Goal: Task Accomplishment & Management: Complete application form

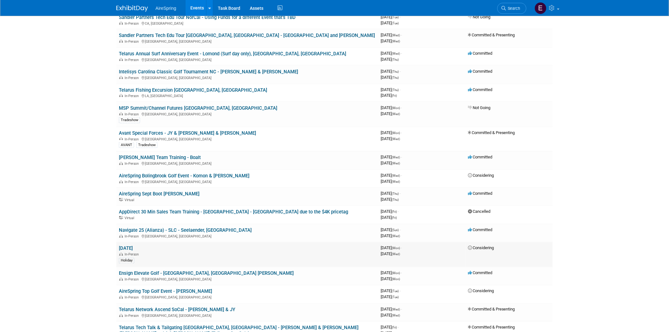
scroll to position [386, 0]
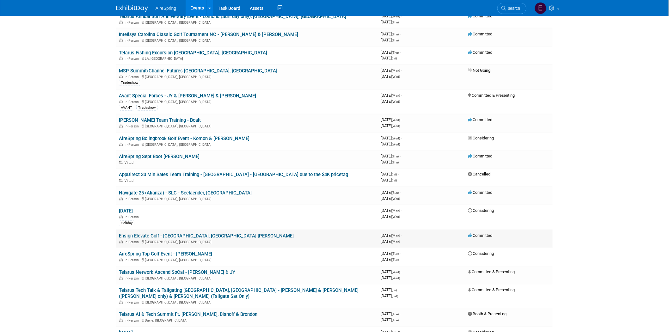
click at [175, 233] on link "Ensign Elevate Golf - [GEOGRAPHIC_DATA], [GEOGRAPHIC_DATA] [PERSON_NAME]" at bounding box center [206, 236] width 175 height 6
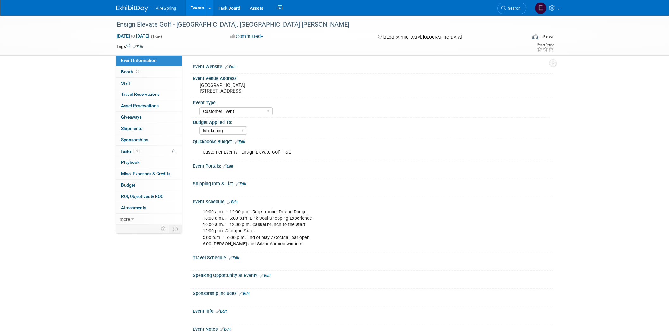
select select "Customer Event"
select select "Marketing"
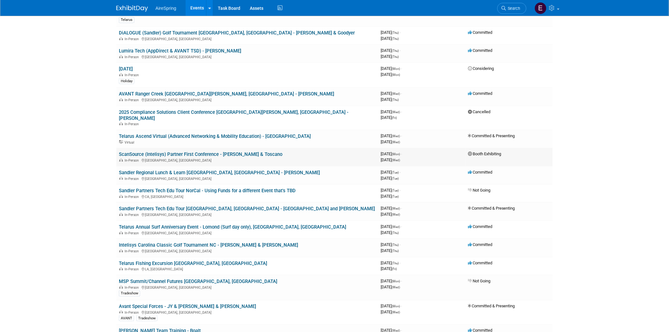
scroll to position [175, 0]
click at [169, 92] on link "AVANT Ranger Creek [GEOGRAPHIC_DATA][PERSON_NAME], [GEOGRAPHIC_DATA] - [PERSON_…" at bounding box center [226, 94] width 215 height 6
click at [189, 170] on link "Sandler Regional Lunch & Learn [GEOGRAPHIC_DATA], [GEOGRAPHIC_DATA] - [PERSON_N…" at bounding box center [219, 173] width 201 height 6
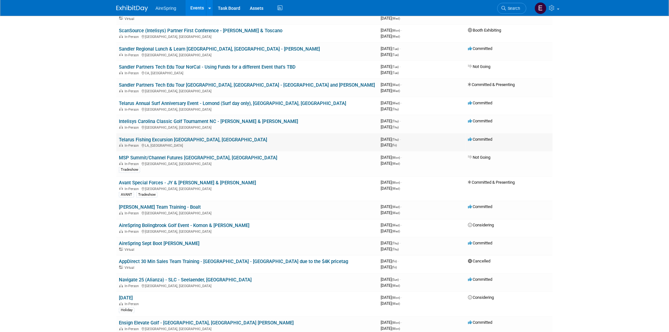
scroll to position [316, 0]
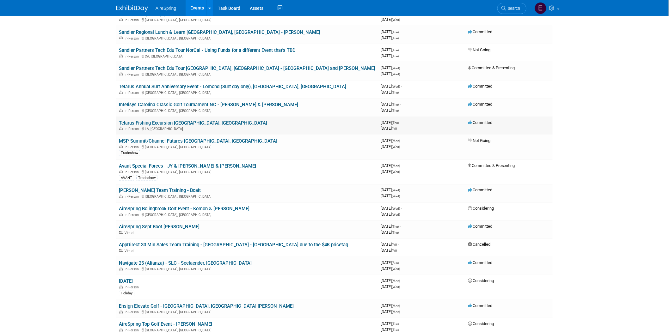
click at [163, 120] on link "Telarus Fishing Excursion [GEOGRAPHIC_DATA], [GEOGRAPHIC_DATA]" at bounding box center [193, 123] width 148 height 6
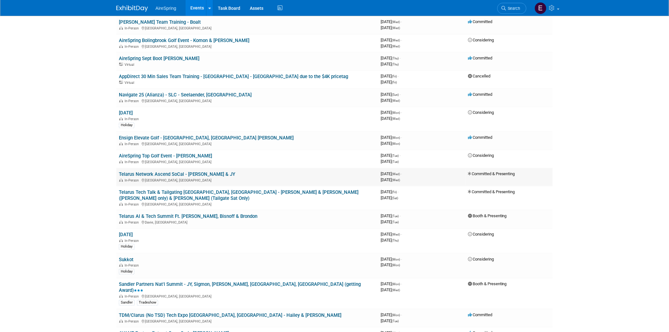
scroll to position [527, 0]
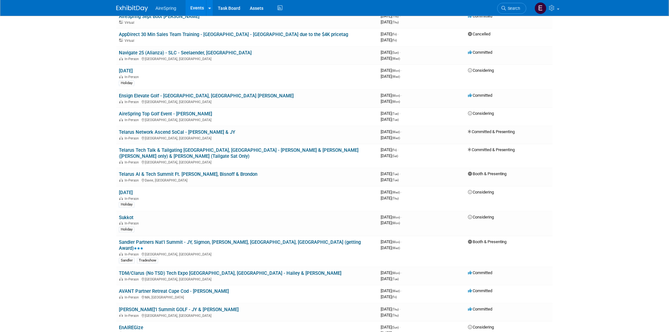
drag, startPoint x: 176, startPoint y: 118, endPoint x: 170, endPoint y: 122, distance: 7.3
click at [176, 129] on link "Telarus Network Ascend SoCal - [PERSON_NAME] & JY" at bounding box center [177, 132] width 116 height 6
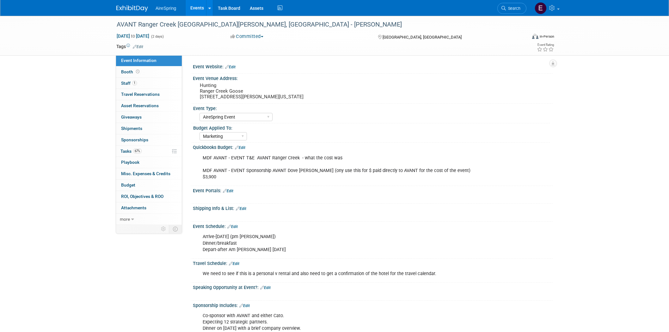
select select "AireSpring Event"
select select "Marketing"
drag, startPoint x: 200, startPoint y: 96, endPoint x: 286, endPoint y: 101, distance: 87.1
click at [286, 101] on div "Hunting Ranger Creek Goose 1906 N. Ave E , Haskell, TX, United States, Texas" at bounding box center [268, 91] width 150 height 21
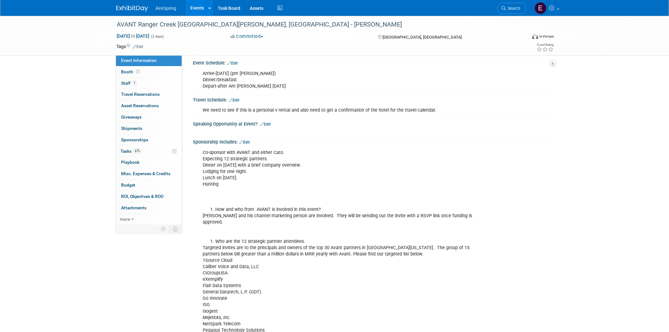
scroll to position [175, 0]
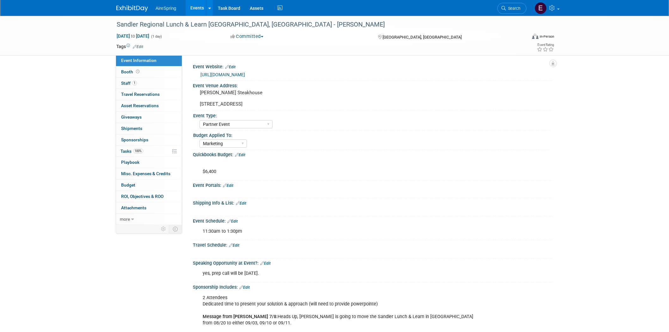
select select "Partner Event"
select select "Marketing"
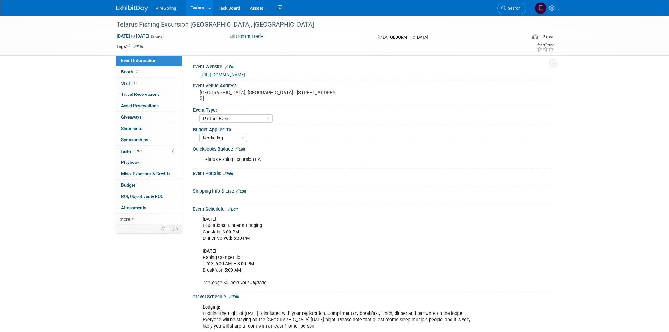
select select "Partner Event"
select select "Marketing"
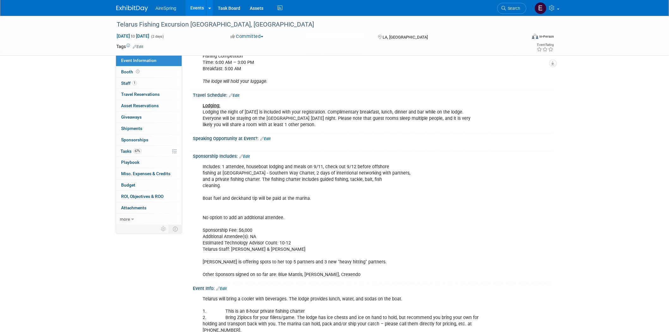
scroll to position [70, 0]
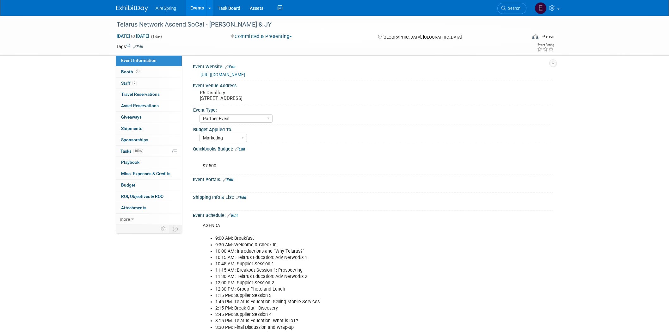
select select "Partner Event"
select select "Marketing"
click at [245, 73] on link "[URL][DOMAIN_NAME]" at bounding box center [222, 74] width 45 height 5
drag, startPoint x: 198, startPoint y: 91, endPoint x: 280, endPoint y: 100, distance: 82.4
click at [280, 100] on div "R6 Distillery 909 E El Segundo Blvd, El Segundo, CA 90245" at bounding box center [268, 95] width 140 height 15
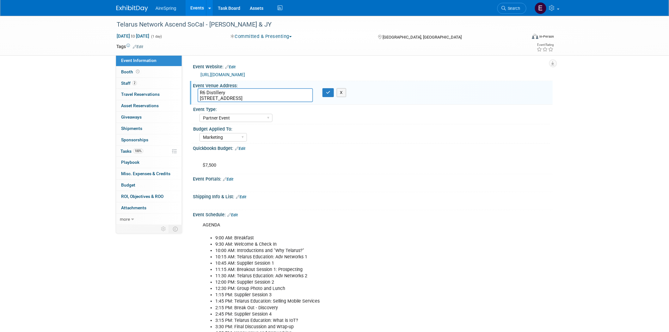
drag, startPoint x: 199, startPoint y: 92, endPoint x: 280, endPoint y: 99, distance: 81.2
click at [280, 99] on textarea "R6 Distillery 909 E El Segundo Blvd, El Segundo, CA 90245" at bounding box center [255, 95] width 115 height 14
drag, startPoint x: 115, startPoint y: 23, endPoint x: 203, endPoint y: 25, distance: 88.2
click at [203, 25] on div "Telarus Network Ascend SoCal - Castillo & JY" at bounding box center [315, 24] width 403 height 11
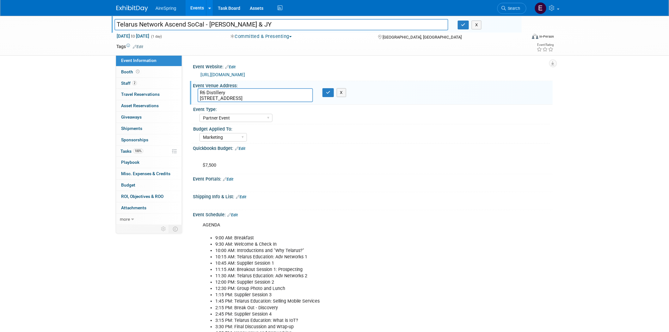
drag, startPoint x: 115, startPoint y: 24, endPoint x: 202, endPoint y: 33, distance: 87.2
click at [205, 25] on input "Telarus Network Ascend SoCal - Castillo & JY" at bounding box center [281, 24] width 334 height 11
click at [11, 125] on div "Telarus Network Ascend SoCal - Castillo & JY Telarus Network Ascend SoCal - Cas…" at bounding box center [334, 279] width 669 height 527
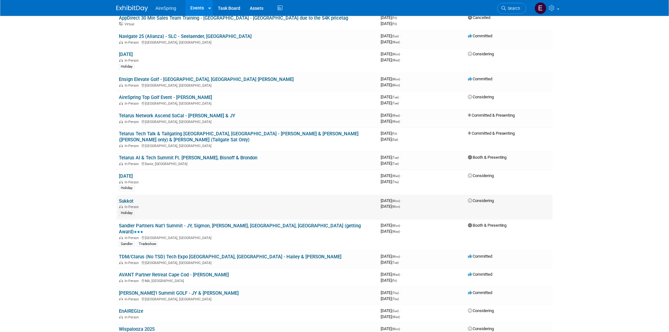
scroll to position [527, 0]
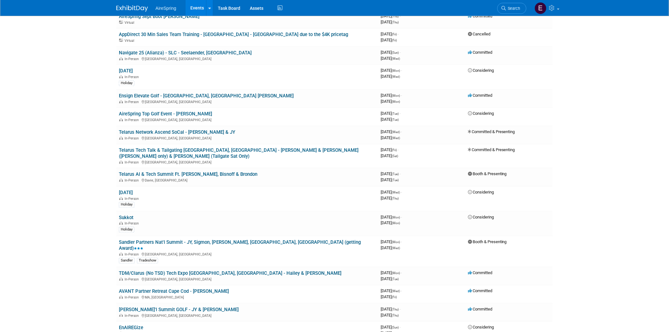
drag, startPoint x: 259, startPoint y: 134, endPoint x: 253, endPoint y: 138, distance: 6.5
click at [259, 147] on link "Telarus Tech Talk & Tailgating Athens, GA - Michael & Melvin (Fri only) & Sulli…" at bounding box center [239, 153] width 240 height 12
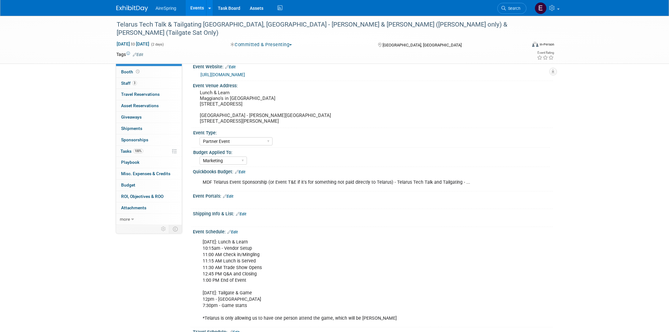
select select "Partner Event"
select select "Marketing"
drag, startPoint x: 237, startPoint y: 115, endPoint x: 271, endPoint y: 120, distance: 33.9
click at [271, 120] on pre "Lunch & Learn Maggiano's in Perimeter Mall 4400 Ashford Dunwoody Rd Space #3035…" at bounding box center [268, 107] width 136 height 34
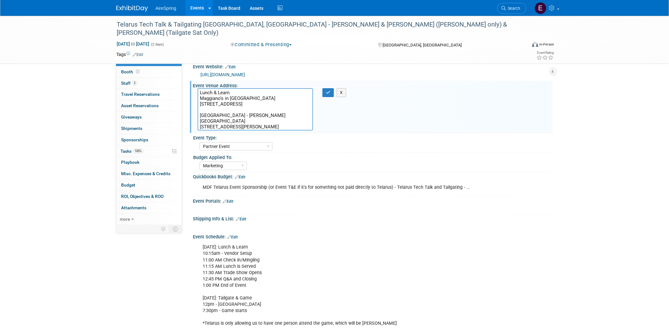
drag, startPoint x: 239, startPoint y: 120, endPoint x: 257, endPoint y: 127, distance: 19.0
click at [257, 127] on textarea "Lunch & Learn Maggiano's in Perimeter Mall 4400 Ashford Dunwoody Rd Space #3035…" at bounding box center [255, 109] width 115 height 42
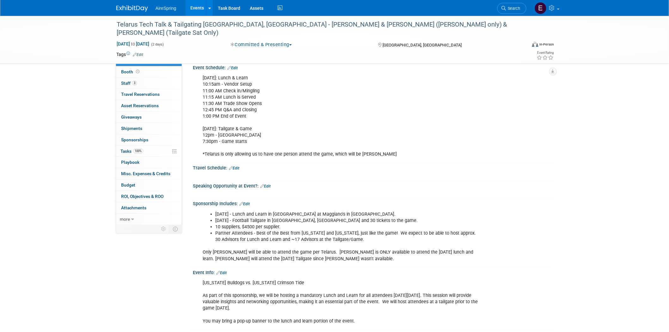
scroll to position [175, 0]
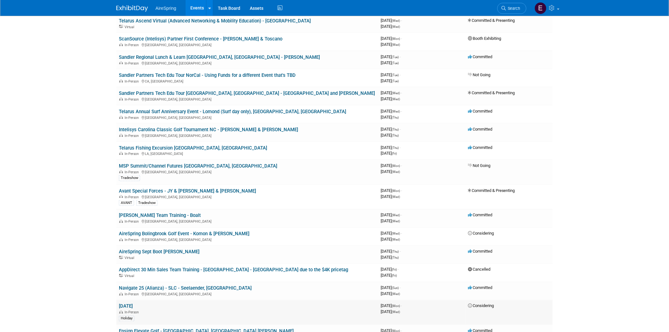
scroll to position [281, 0]
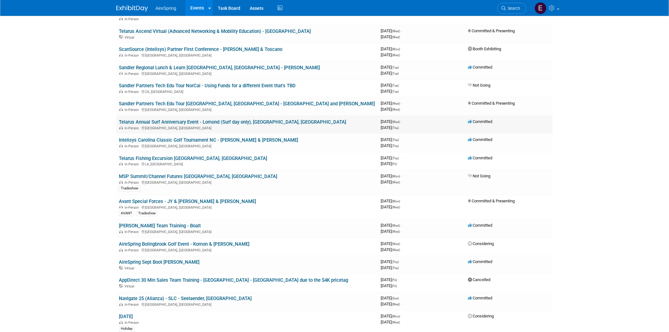
click at [230, 119] on link "Telarus Annual Surf Anniversary Event - Lomond (Surf day only), [GEOGRAPHIC_DAT…" at bounding box center [232, 122] width 227 height 6
click at [212, 119] on link "Telarus Annual Surf Anniversary Event - Lomond (Surf day only), [GEOGRAPHIC_DAT…" at bounding box center [232, 122] width 227 height 6
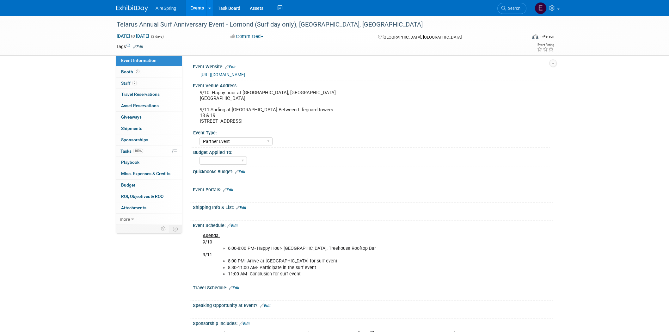
select select "Partner Event"
drag, startPoint x: 115, startPoint y: 22, endPoint x: 225, endPoint y: 21, distance: 109.7
click at [225, 21] on div "Telarus Annual Surf Anniversary Event - Lomond (Surf day only), [GEOGRAPHIC_DAT…" at bounding box center [315, 24] width 403 height 11
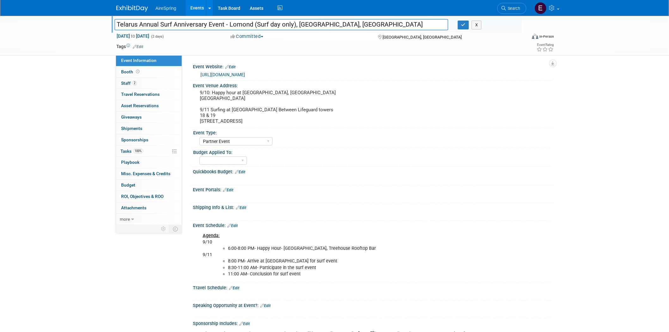
drag, startPoint x: 115, startPoint y: 23, endPoint x: 223, endPoint y: 23, distance: 108.1
click at [223, 23] on input "Telarus Annual Surf Anniversary Event - Lomond (Surf day only), [GEOGRAPHIC_DAT…" at bounding box center [281, 24] width 334 height 11
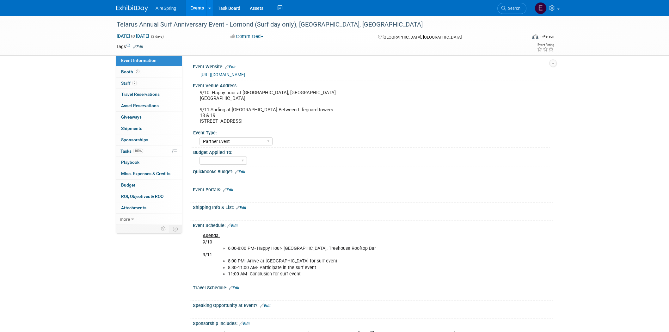
select select "Partner Event"
drag, startPoint x: 115, startPoint y: 23, endPoint x: 224, endPoint y: 25, distance: 108.8
click at [224, 25] on div "Telarus Annual Surf Anniversary Event - Lomond (Surf day only), [GEOGRAPHIC_DAT…" at bounding box center [315, 24] width 403 height 11
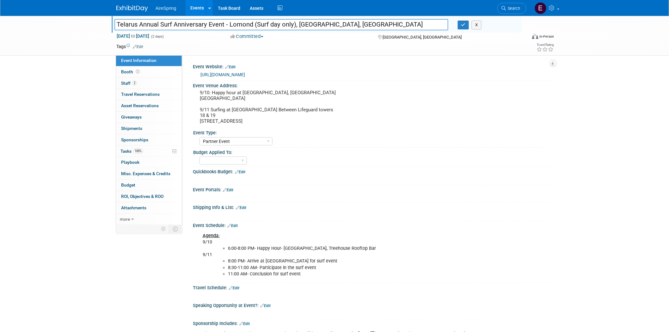
drag, startPoint x: 115, startPoint y: 22, endPoint x: 225, endPoint y: 24, distance: 110.4
click at [225, 24] on input "Telarus Annual Surf Anniversary Event - Lomond (Surf day only), [GEOGRAPHIC_DAT…" at bounding box center [281, 24] width 334 height 11
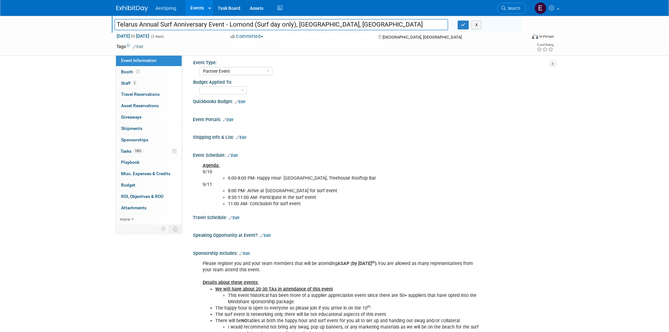
scroll to position [140, 0]
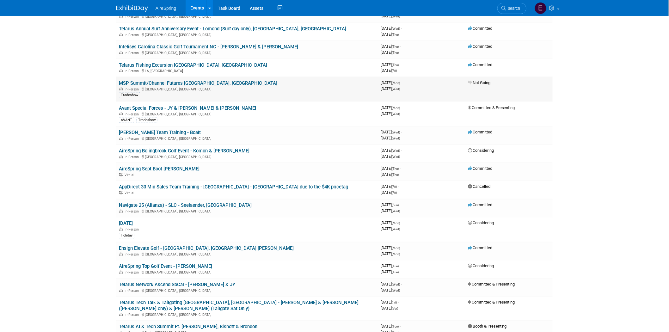
scroll to position [386, 0]
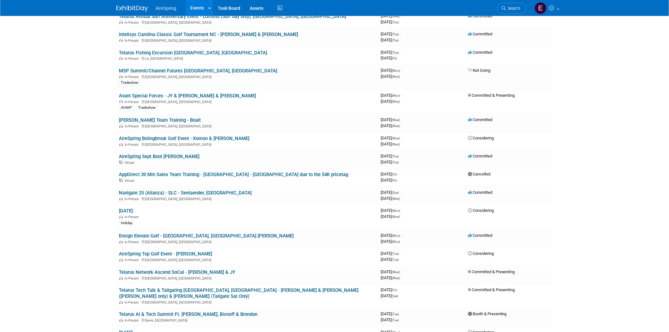
drag, startPoint x: 197, startPoint y: 225, endPoint x: 188, endPoint y: 224, distance: 8.6
click at [196, 233] on link "Ensign Elevate Golf - [GEOGRAPHIC_DATA], [GEOGRAPHIC_DATA] [PERSON_NAME]" at bounding box center [206, 236] width 175 height 6
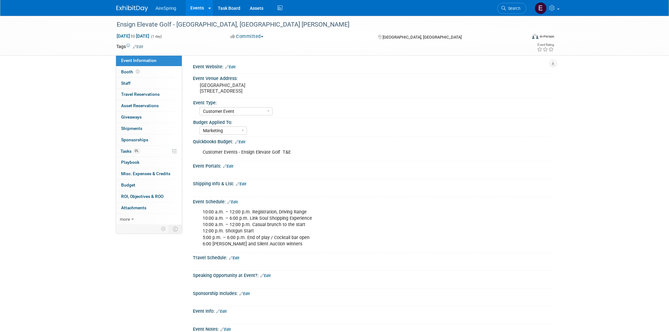
select select "Customer Event"
select select "Marketing"
drag, startPoint x: 200, startPoint y: 84, endPoint x: 265, endPoint y: 87, distance: 65.5
click at [265, 87] on pre "[GEOGRAPHIC_DATA] [STREET_ADDRESS]" at bounding box center [268, 88] width 136 height 11
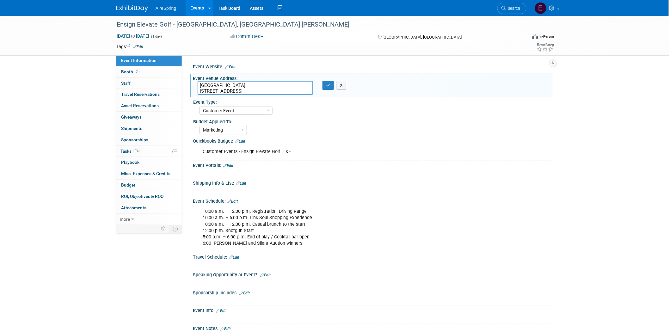
drag, startPoint x: 200, startPoint y: 89, endPoint x: 255, endPoint y: 91, distance: 55.4
click at [255, 91] on textarea "[GEOGRAPHIC_DATA] [STREET_ADDRESS]" at bounding box center [255, 88] width 115 height 14
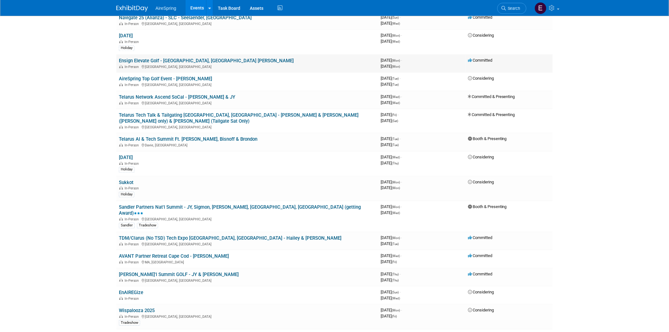
scroll to position [492, 0]
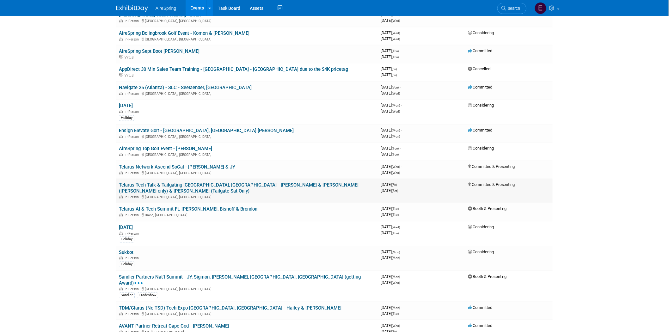
click at [195, 182] on link "Telarus Tech Talk & Tailgating [GEOGRAPHIC_DATA], [GEOGRAPHIC_DATA] - [PERSON_N…" at bounding box center [239, 188] width 240 height 12
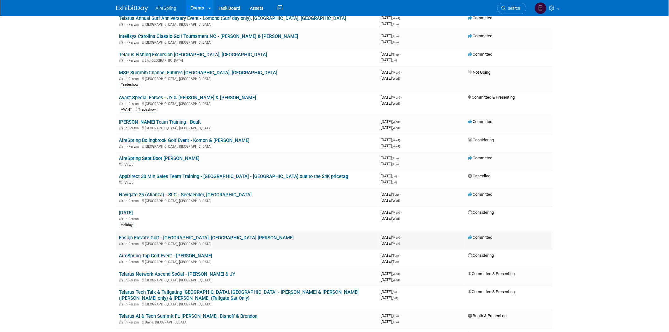
scroll to position [351, 0]
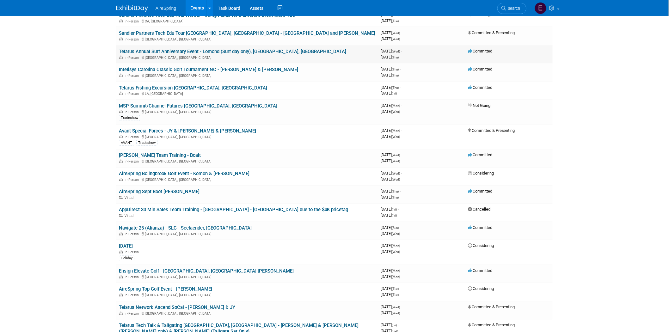
click at [198, 49] on link "Telarus Annual Surf Anniversary Event - Lomond (Surf day only), [GEOGRAPHIC_DAT…" at bounding box center [232, 52] width 227 height 6
click at [220, 49] on link "Telarus Annual Surf Anniversary Event - Lomond (Surf day only), [GEOGRAPHIC_DAT…" at bounding box center [232, 52] width 227 height 6
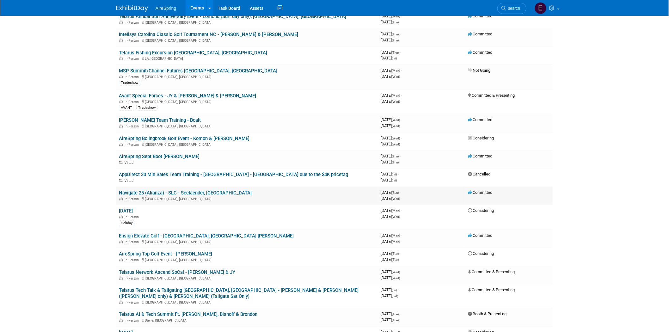
scroll to position [422, 0]
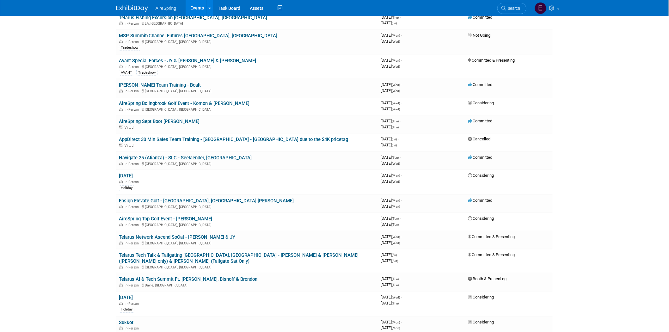
click at [175, 235] on link "Telarus Network Ascend SoCal - [PERSON_NAME] & JY" at bounding box center [177, 238] width 116 height 6
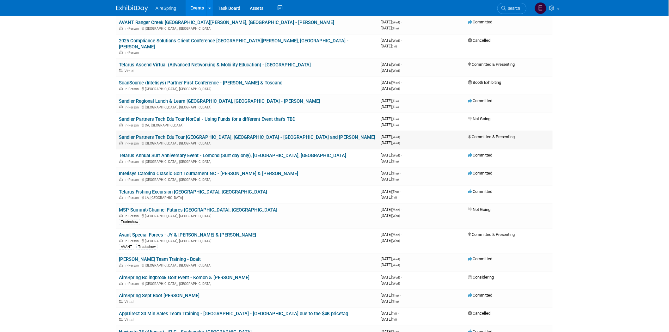
scroll to position [246, 0]
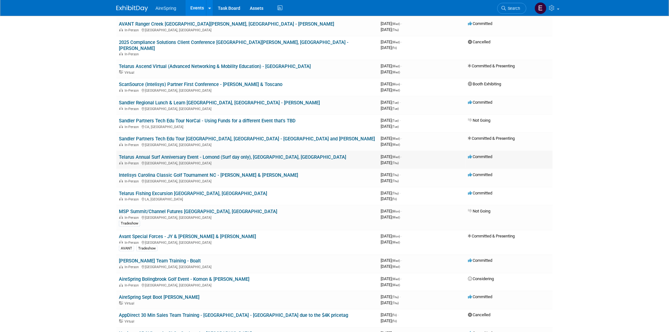
click at [208, 154] on link "Telarus Annual Surf Anniversary Event - Lomond (Surf day only), [GEOGRAPHIC_DAT…" at bounding box center [232, 157] width 227 height 6
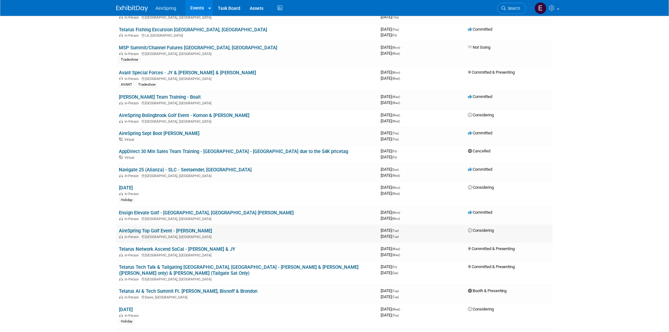
scroll to position [422, 0]
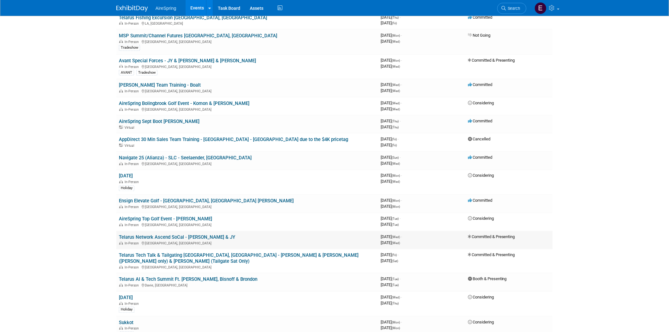
click at [178, 235] on link "Telarus Network Ascend SoCal - [PERSON_NAME] & JY" at bounding box center [177, 238] width 116 height 6
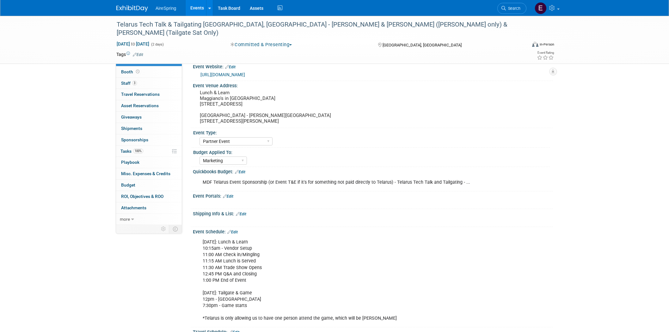
select select "Partner Event"
select select "Marketing"
click at [129, 82] on span "Staff 3" at bounding box center [129, 83] width 16 height 5
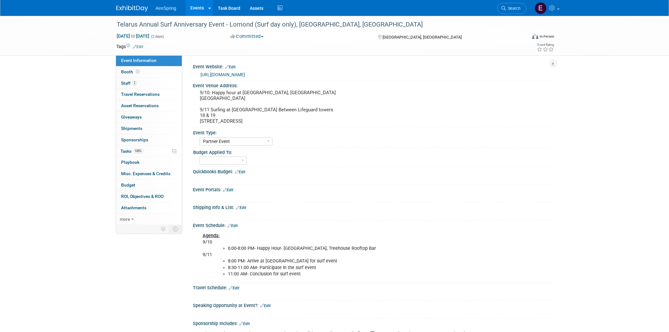
select select "Partner Event"
click at [129, 84] on span "Staff 2" at bounding box center [129, 83] width 16 height 5
select select "Partner Event"
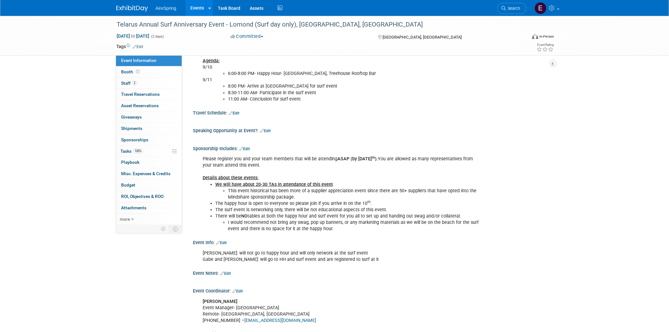
scroll to position [175, 0]
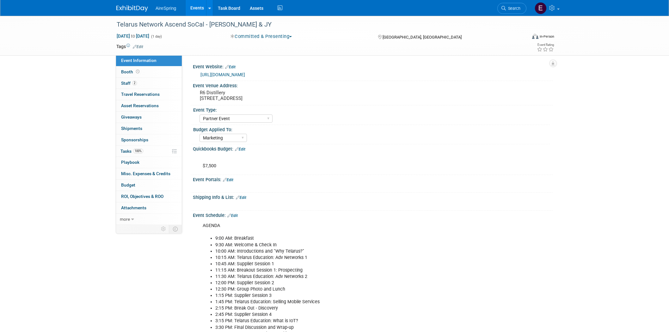
select select "Partner Event"
select select "Marketing"
drag, startPoint x: 200, startPoint y: 98, endPoint x: 281, endPoint y: 98, distance: 81.6
click at [281, 98] on pre "R6 Distillery [STREET_ADDRESS]" at bounding box center [268, 95] width 136 height 11
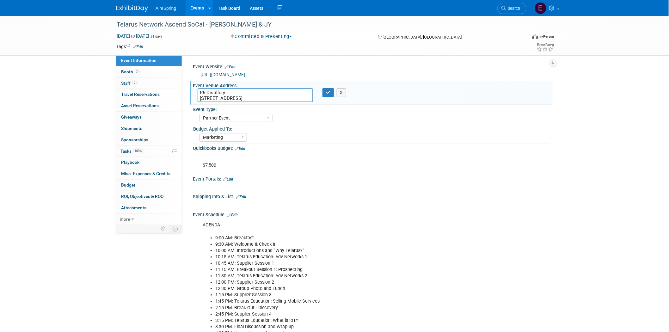
drag, startPoint x: 200, startPoint y: 97, endPoint x: 281, endPoint y: 97, distance: 81.6
click at [281, 97] on textarea "R6 Distillery [STREET_ADDRESS]" at bounding box center [255, 95] width 115 height 14
click at [311, 129] on div "Budget Applied To:" at bounding box center [371, 128] width 357 height 8
drag, startPoint x: 200, startPoint y: 97, endPoint x: 280, endPoint y: 97, distance: 80.0
click at [280, 97] on textarea "R6 Distillery [STREET_ADDRESS]" at bounding box center [255, 95] width 115 height 14
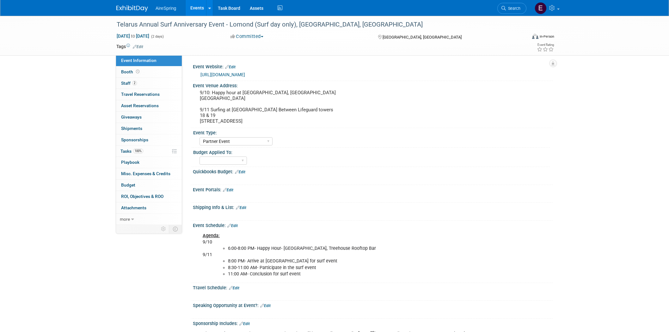
select select "Partner Event"
drag, startPoint x: 199, startPoint y: 98, endPoint x: 267, endPoint y: 99, distance: 68.0
click at [267, 99] on div "9/10: Happy hour at [GEOGRAPHIC_DATA], [GEOGRAPHIC_DATA] [GEOGRAPHIC_DATA] 9/11…" at bounding box center [268, 106] width 140 height 37
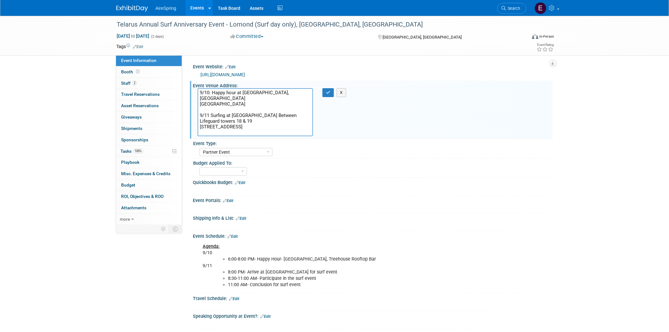
drag, startPoint x: 242, startPoint y: 92, endPoint x: 268, endPoint y: 93, distance: 25.6
click at [268, 93] on textarea "9/10: Happy hour at [GEOGRAPHIC_DATA], [GEOGRAPHIC_DATA] [GEOGRAPHIC_DATA] 9/11…" at bounding box center [255, 112] width 115 height 48
drag, startPoint x: 206, startPoint y: 125, endPoint x: 308, endPoint y: 127, distance: 101.5
click at [308, 127] on textarea "9/10: Happy hour at [GEOGRAPHIC_DATA], [GEOGRAPHIC_DATA] [GEOGRAPHIC_DATA] 9/11…" at bounding box center [255, 112] width 115 height 48
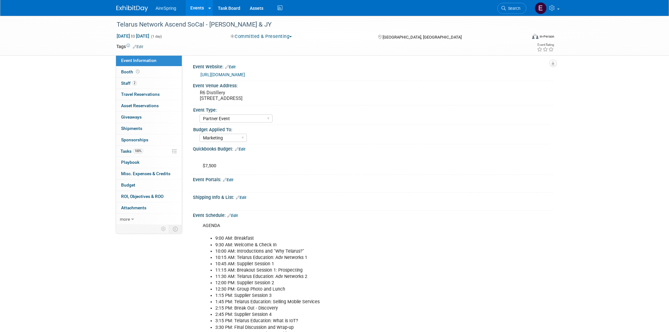
select select "Partner Event"
select select "Marketing"
drag, startPoint x: 115, startPoint y: 22, endPoint x: 205, endPoint y: 24, distance: 89.8
click at [205, 24] on div "Telarus Network Ascend SoCal - [PERSON_NAME] & JY" at bounding box center [315, 24] width 403 height 11
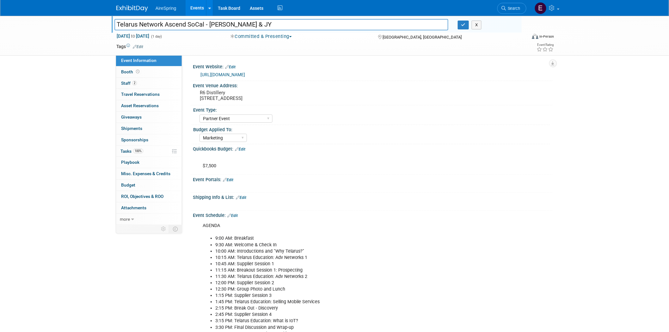
drag, startPoint x: 116, startPoint y: 23, endPoint x: 203, endPoint y: 26, distance: 87.6
click at [203, 26] on input "Telarus Network Ascend SoCal - [PERSON_NAME] & JY" at bounding box center [281, 24] width 334 height 11
click at [125, 83] on span "Staff 2" at bounding box center [129, 83] width 16 height 5
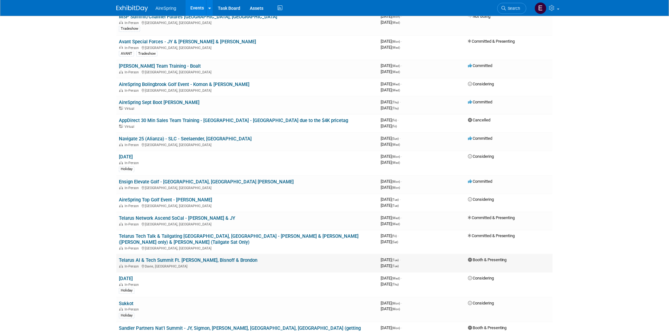
scroll to position [457, 0]
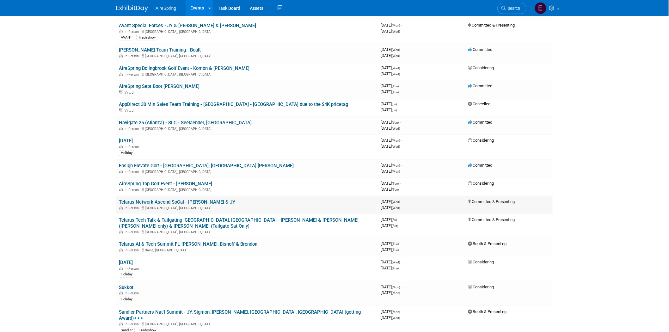
click at [140, 200] on link "Telarus Network Ascend SoCal - [PERSON_NAME] & JY" at bounding box center [177, 203] width 116 height 6
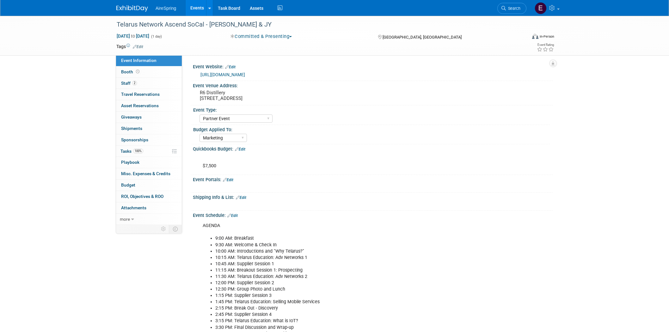
select select "Partner Event"
select select "Marketing"
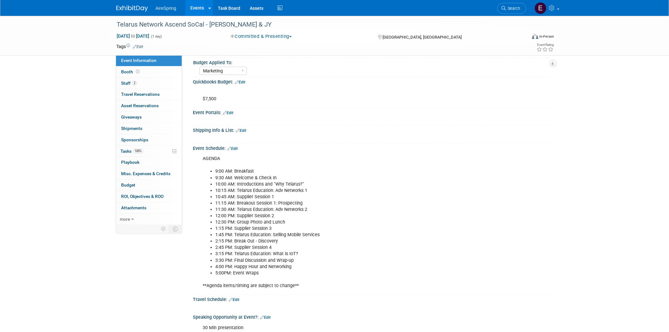
scroll to position [70, 0]
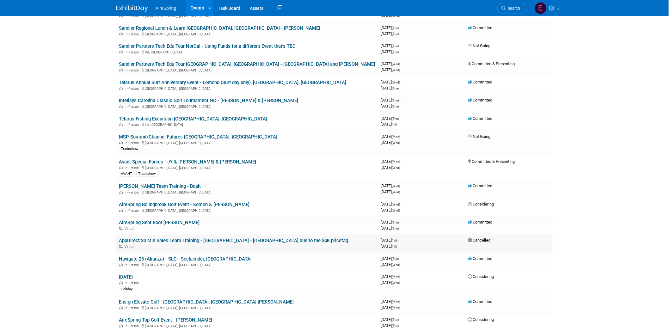
scroll to position [281, 0]
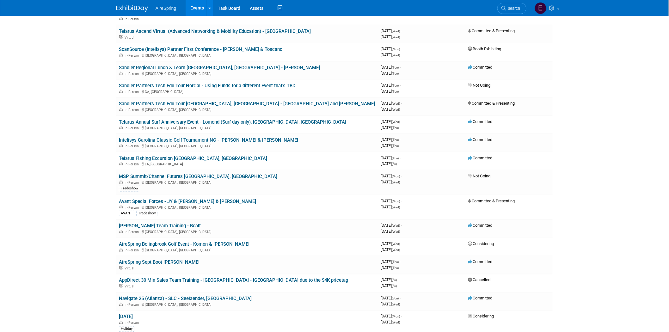
click at [229, 119] on link "Telarus Annual Surf Anniversary Event - Lomond (Surf day only), [GEOGRAPHIC_DAT…" at bounding box center [232, 122] width 227 height 6
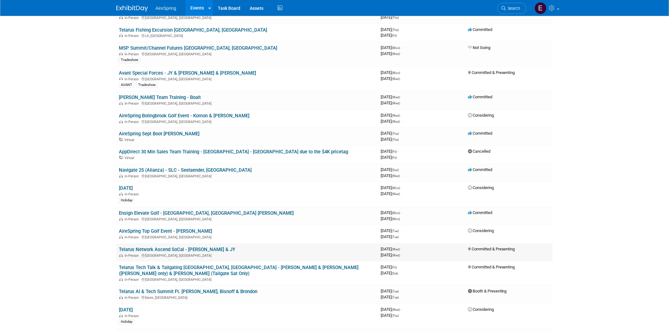
scroll to position [422, 0]
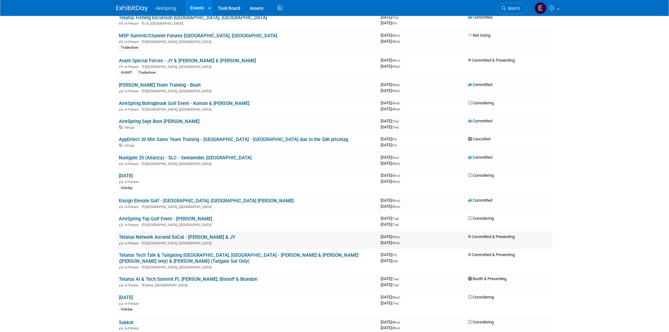
click at [181, 235] on link "Telarus Network Ascend SoCal - [PERSON_NAME] & JY" at bounding box center [177, 238] width 116 height 6
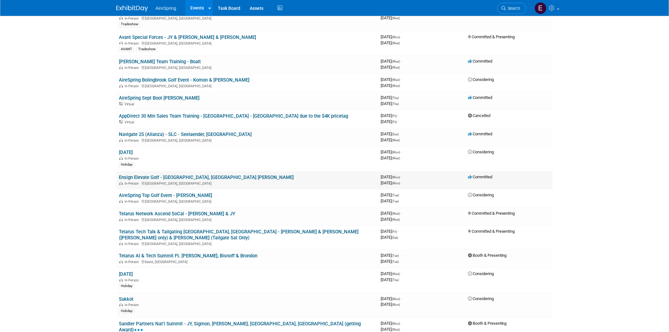
scroll to position [457, 0]
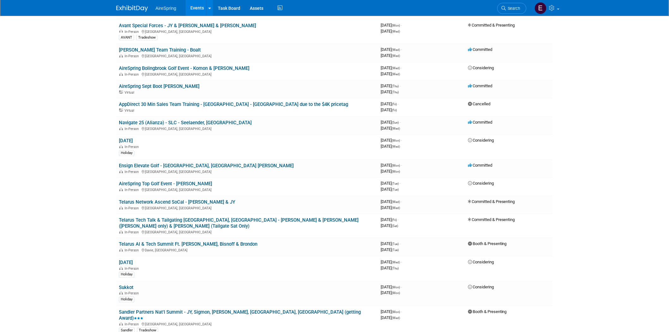
click at [169, 200] on link "Telarus Network Ascend SoCal - [PERSON_NAME] & JY" at bounding box center [177, 203] width 116 height 6
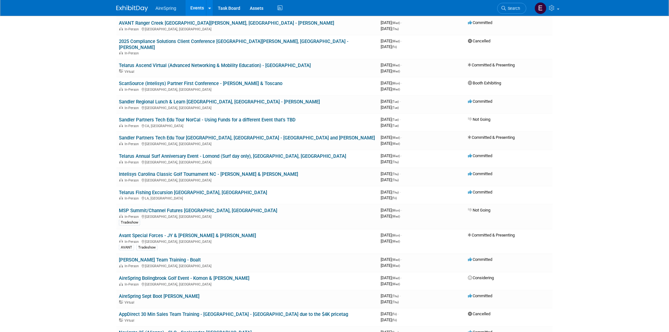
scroll to position [246, 0]
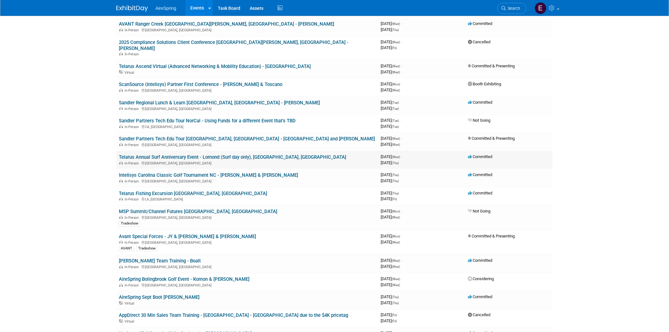
click at [212, 154] on link "Telarus Annual Surf Anniversary Event - Lomond (Surf day only), [GEOGRAPHIC_DAT…" at bounding box center [232, 157] width 227 height 6
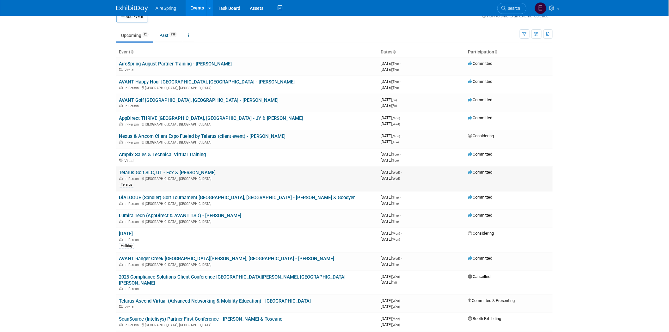
scroll to position [0, 0]
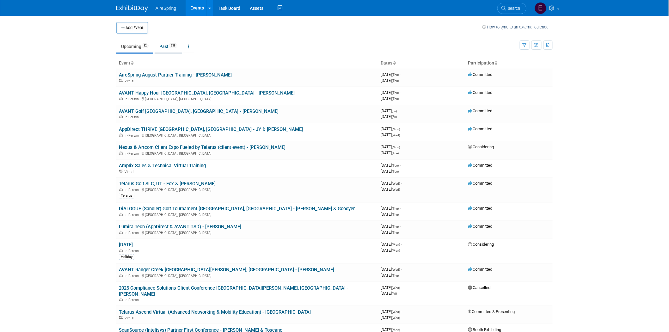
click at [165, 47] on link "Past 938" at bounding box center [169, 46] width 28 height 12
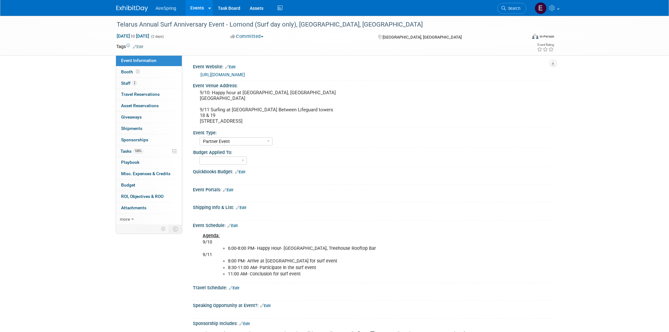
select select "Partner Event"
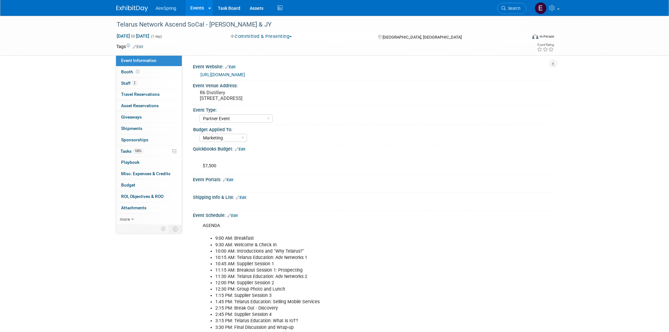
select select "Partner Event"
select select "Marketing"
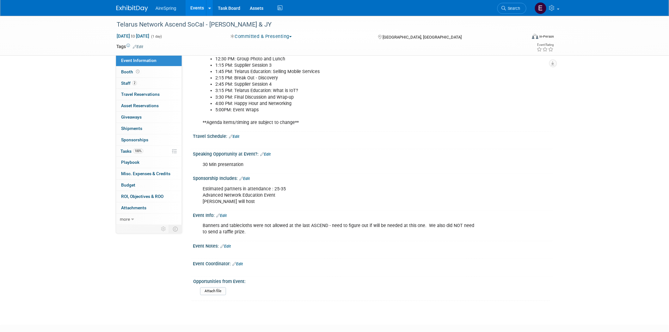
scroll to position [246, 0]
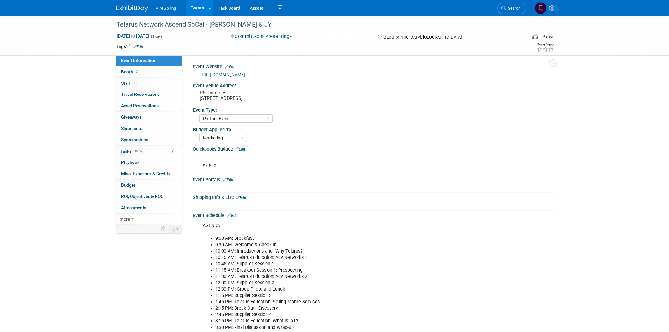
select select "Partner Event"
select select "Marketing"
drag, startPoint x: 200, startPoint y: 97, endPoint x: 280, endPoint y: 101, distance: 80.7
click at [280, 101] on div "R6 Distillery 909 E El Segundo Blvd, El Segundo, CA 90245" at bounding box center [268, 95] width 140 height 15
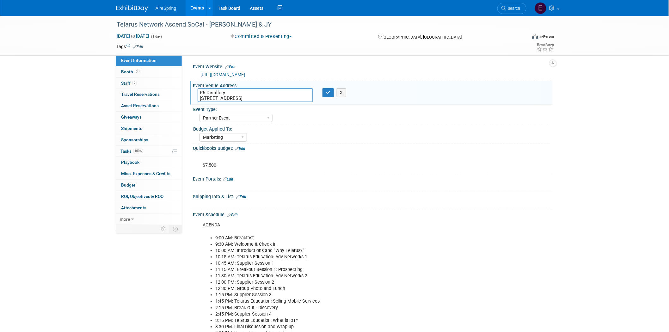
drag, startPoint x: 198, startPoint y: 98, endPoint x: 280, endPoint y: 99, distance: 81.6
click at [280, 99] on textarea "R6 Distillery 909 E El Segundo Blvd, El Segundo, CA 90245" at bounding box center [255, 95] width 115 height 14
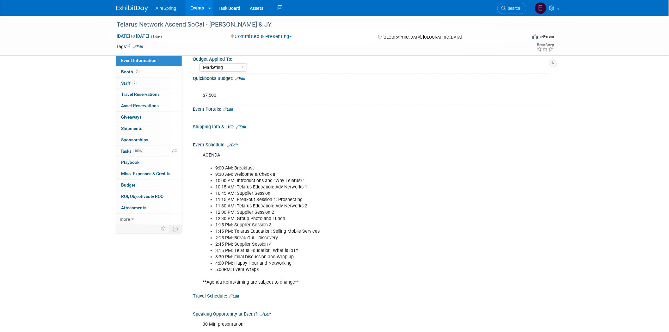
scroll to position [70, 0]
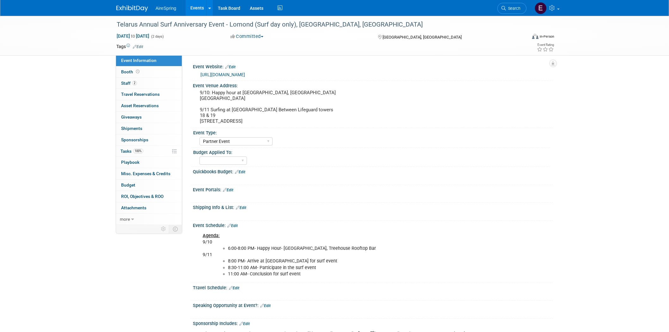
select select "Partner Event"
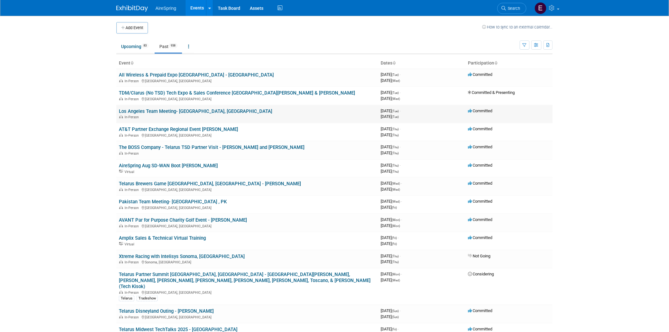
click at [176, 112] on link "Los Angeles Team Meeting- [GEOGRAPHIC_DATA], [GEOGRAPHIC_DATA]" at bounding box center [195, 111] width 153 height 6
drag, startPoint x: 135, startPoint y: 47, endPoint x: 140, endPoint y: 55, distance: 9.1
click at [135, 47] on link "Upcoming 83" at bounding box center [134, 46] width 37 height 12
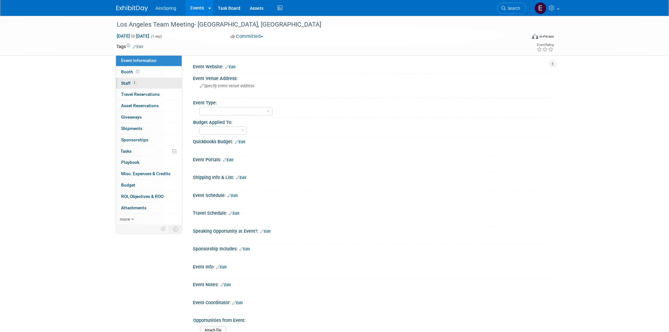
click at [126, 84] on span "Staff 1" at bounding box center [129, 83] width 16 height 5
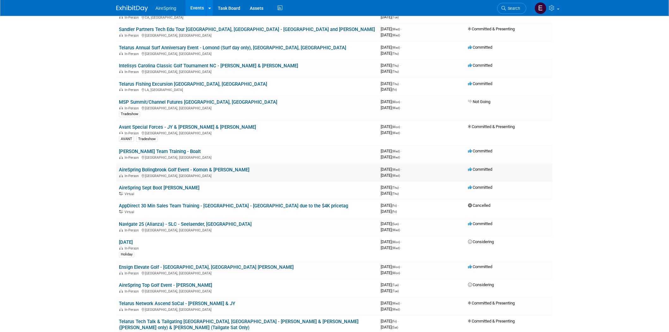
scroll to position [386, 0]
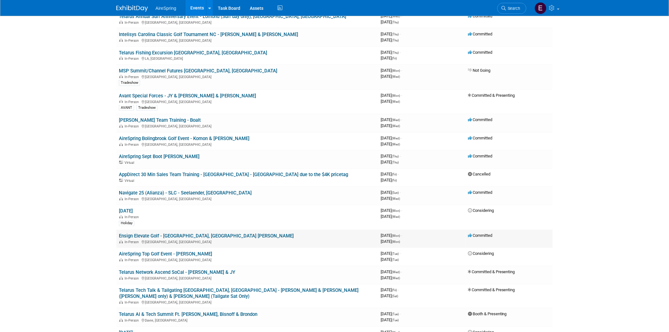
click at [205, 233] on link "Ensign Elevate Golf - [GEOGRAPHIC_DATA], [GEOGRAPHIC_DATA] [PERSON_NAME]" at bounding box center [206, 236] width 175 height 6
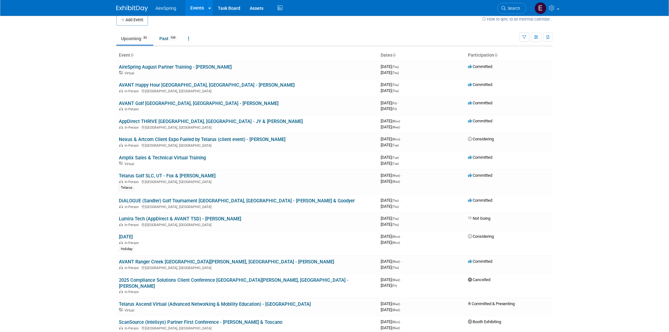
scroll to position [0, 0]
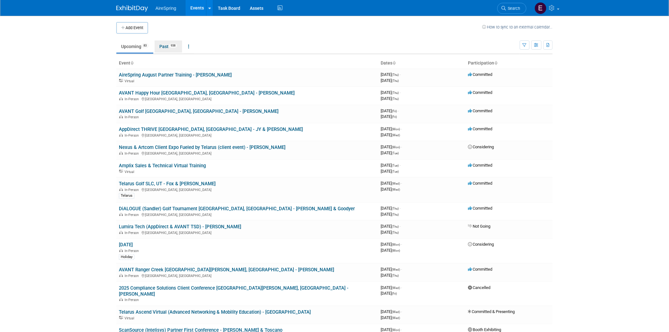
drag, startPoint x: 168, startPoint y: 47, endPoint x: 169, endPoint y: 51, distance: 3.3
click at [168, 47] on link "Past 938" at bounding box center [169, 46] width 28 height 12
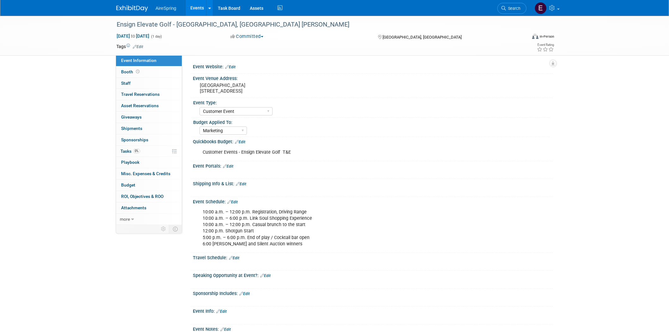
select select "Customer Event"
select select "Marketing"
drag, startPoint x: 200, startPoint y: 84, endPoint x: 263, endPoint y: 92, distance: 63.4
click at [263, 92] on pre "[GEOGRAPHIC_DATA] [STREET_ADDRESS]" at bounding box center [268, 88] width 136 height 11
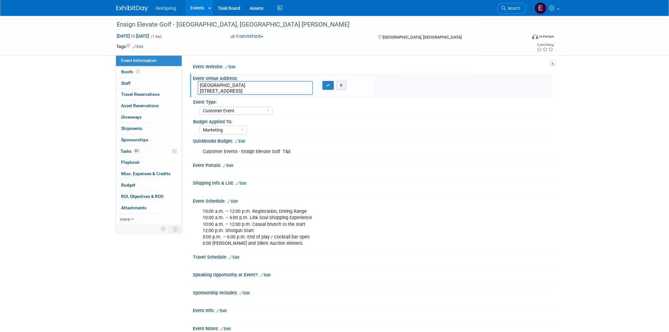
drag, startPoint x: 198, startPoint y: 84, endPoint x: 272, endPoint y: 89, distance: 74.5
click at [272, 89] on textarea "[GEOGRAPHIC_DATA] [STREET_ADDRESS]" at bounding box center [255, 88] width 115 height 14
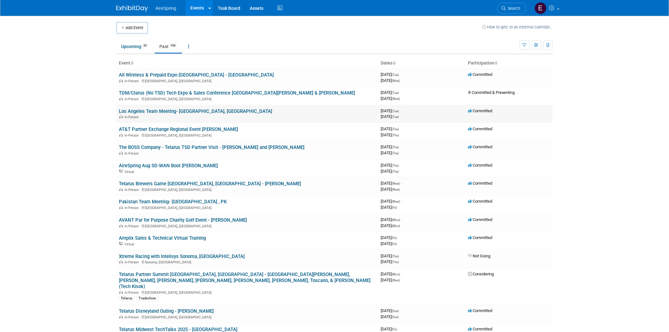
click at [175, 110] on link "Los Angeles Team Meeting- [GEOGRAPHIC_DATA], [GEOGRAPHIC_DATA]" at bounding box center [195, 111] width 153 height 6
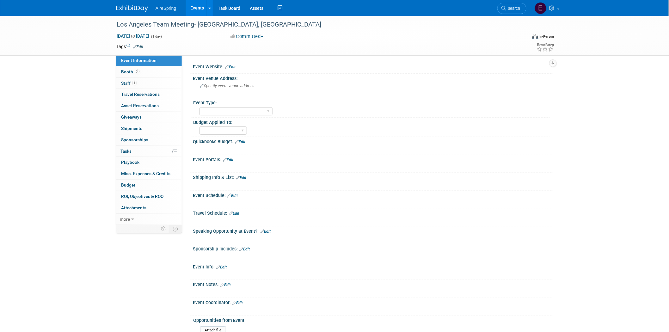
click at [201, 6] on link "Events" at bounding box center [197, 8] width 23 height 16
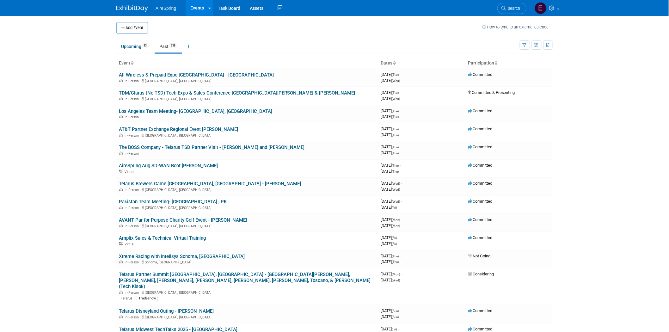
drag, startPoint x: 136, startPoint y: 27, endPoint x: 137, endPoint y: 43, distance: 16.5
click at [136, 26] on button "Add Event" at bounding box center [132, 27] width 32 height 11
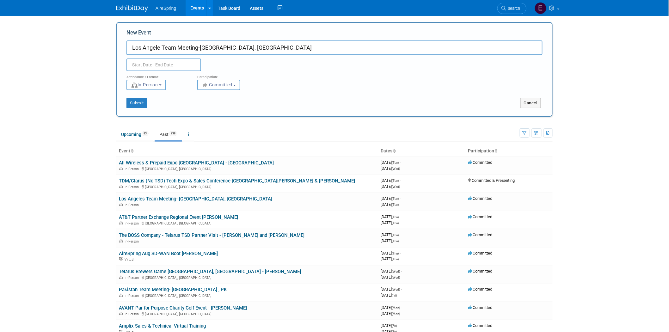
type input "Los Angele Team Meeting-[GEOGRAPHIC_DATA], [GEOGRAPHIC_DATA]"
click at [159, 64] on input "text" at bounding box center [163, 64] width 75 height 13
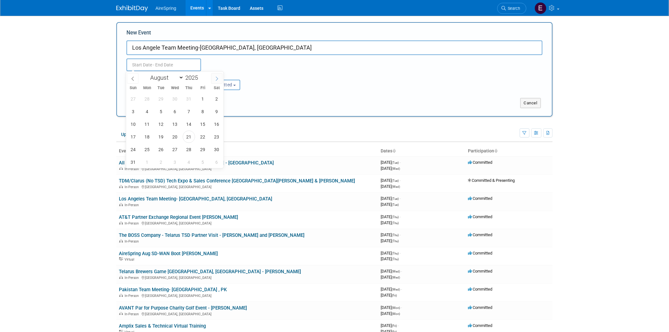
click at [218, 76] on span at bounding box center [216, 78] width 11 height 11
select select "8"
click at [176, 113] on span "10" at bounding box center [175, 111] width 12 height 12
type input "[DATE] to [DATE]"
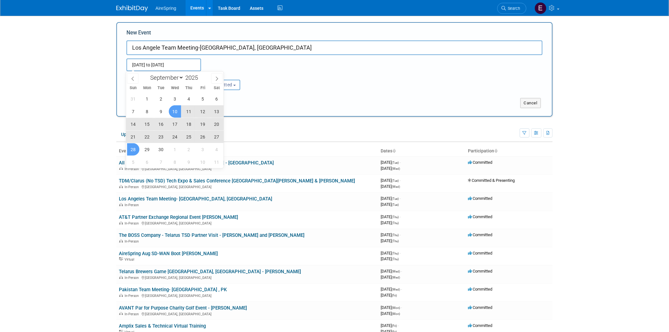
click at [82, 122] on body "AireSpring Events Add Event Bulk Upload Events Shareable Event Boards Recently …" at bounding box center [334, 166] width 669 height 332
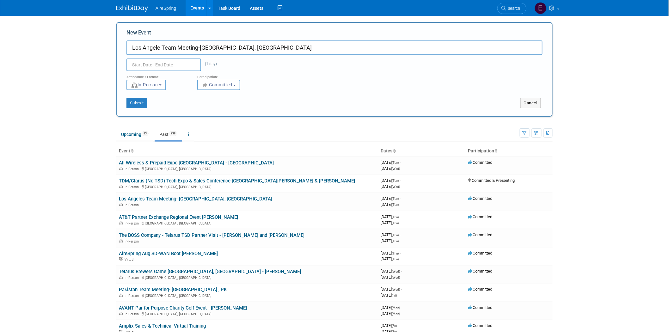
type input "Sep 10, 2025 to Sep 10, 2025"
drag, startPoint x: 136, startPoint y: 102, endPoint x: 134, endPoint y: 105, distance: 3.4
click at [137, 102] on button "Submit" at bounding box center [136, 103] width 21 height 10
drag, startPoint x: 136, startPoint y: 106, endPoint x: 97, endPoint y: 125, distance: 43.8
click at [136, 106] on button "Submit" at bounding box center [136, 103] width 21 height 10
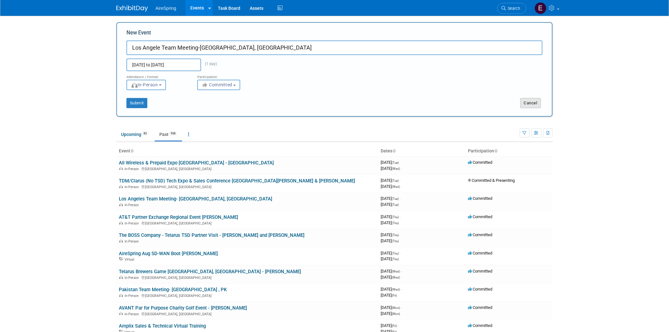
click at [539, 102] on button "Cancel" at bounding box center [530, 103] width 21 height 10
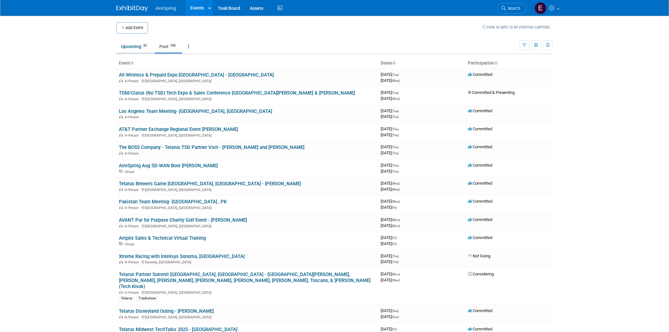
click at [131, 45] on link "Upcoming 83" at bounding box center [134, 46] width 37 height 12
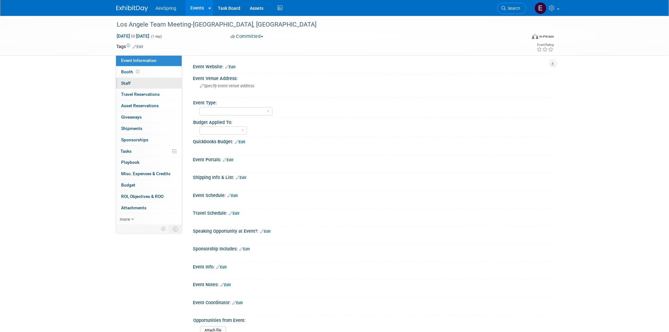
click at [127, 81] on span "Staff 0" at bounding box center [125, 83] width 9 height 5
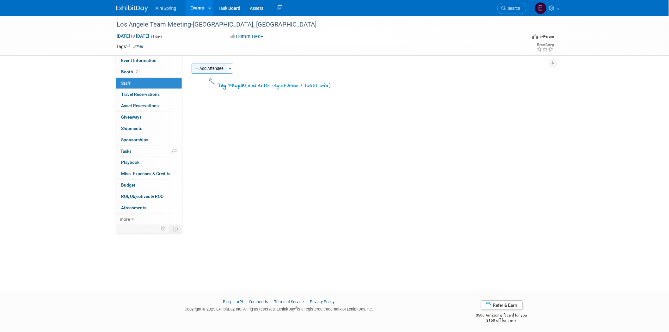
click at [211, 68] on button "Add Attendee" at bounding box center [210, 69] width 36 height 10
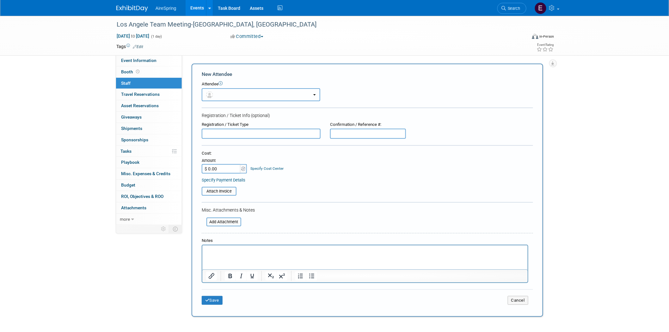
drag, startPoint x: 315, startPoint y: 94, endPoint x: 315, endPoint y: 97, distance: 3.2
click at [315, 94] on b "button" at bounding box center [314, 94] width 3 height 1
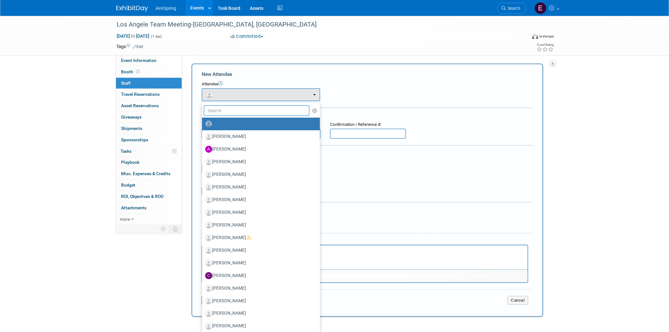
click at [223, 109] on input "text" at bounding box center [257, 110] width 106 height 11
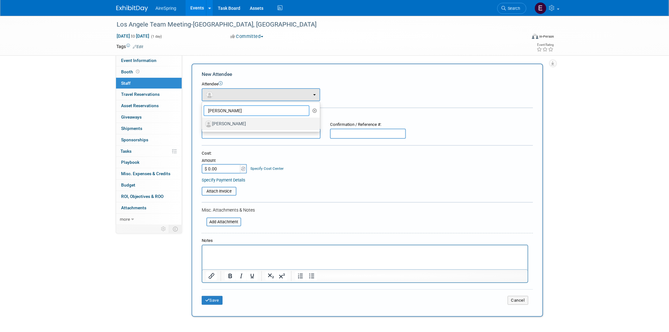
type input "russ"
click at [228, 119] on label "Russ Shipley" at bounding box center [259, 124] width 108 height 10
click at [203, 121] on input "Russ Shipley" at bounding box center [201, 123] width 4 height 4
select select "9a120502-fdd3-403c-b7f2-ed5c6d75f198"
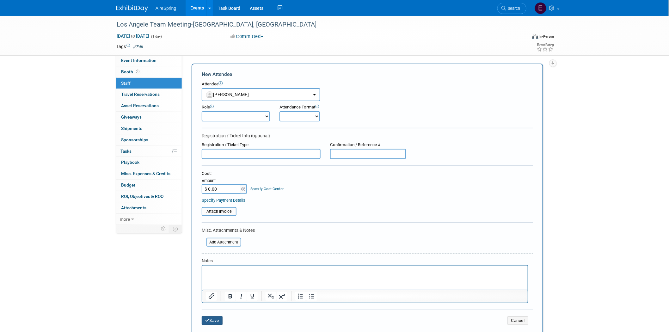
click at [213, 317] on button "Save" at bounding box center [212, 320] width 21 height 9
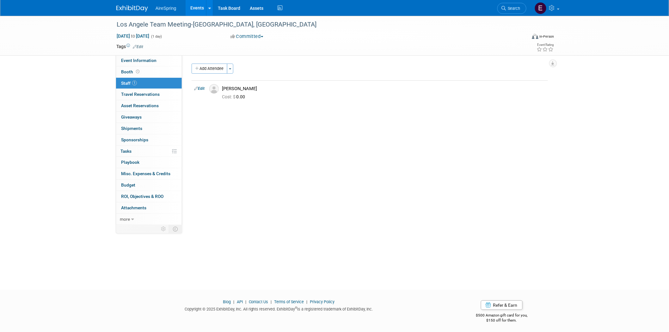
click at [122, 83] on span "Staff 1" at bounding box center [129, 83] width 16 height 5
click at [231, 68] on span "button" at bounding box center [230, 68] width 3 height 1
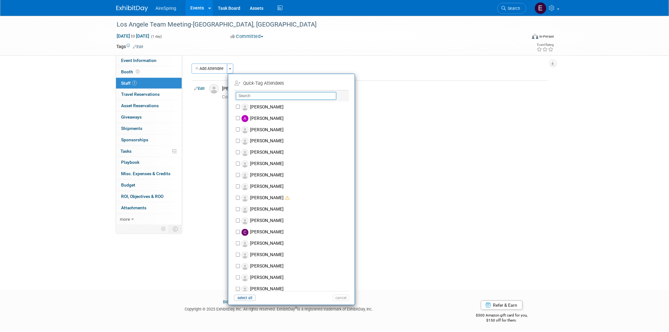
click at [242, 95] on input "text" at bounding box center [286, 96] width 101 height 8
click at [250, 98] on input "text" at bounding box center [286, 96] width 101 height 8
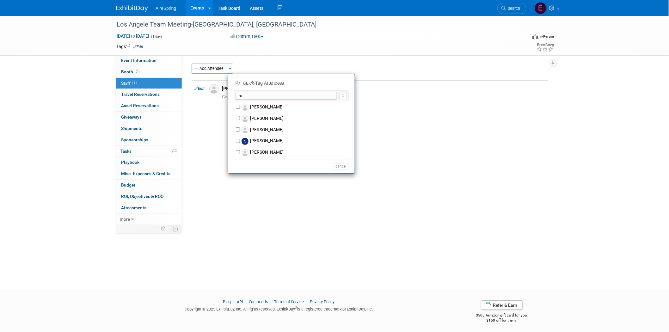
type input "r"
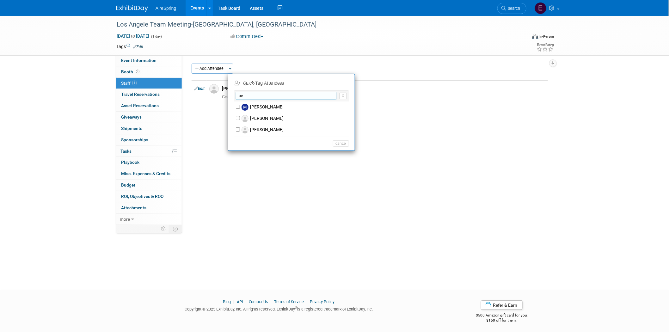
type input "pe"
click at [304, 216] on div "Event Website: Edit Event Venue Address: Specify event venue address Event Type…" at bounding box center [367, 140] width 371 height 170
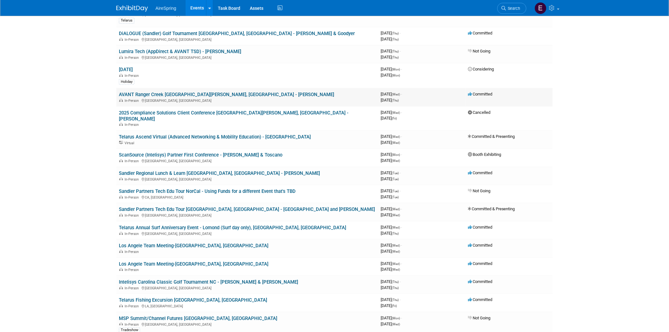
scroll to position [175, 0]
click at [188, 261] on link "Los Angele Team Meeting-[GEOGRAPHIC_DATA], [GEOGRAPHIC_DATA]" at bounding box center [194, 264] width 150 height 6
click at [0, 0] on div at bounding box center [0, 0] width 0 height 0
drag, startPoint x: 178, startPoint y: 253, endPoint x: 67, endPoint y: 242, distance: 111.6
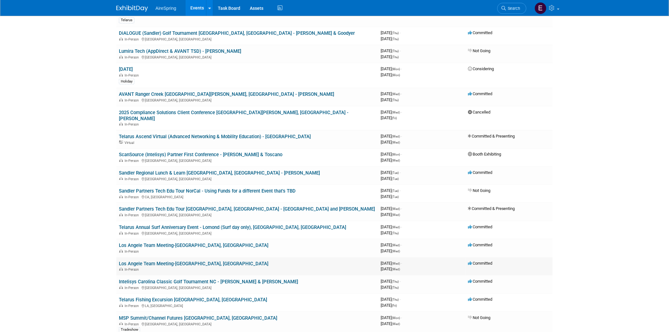
click at [179, 261] on link "Los Angele Team Meeting-[GEOGRAPHIC_DATA], [GEOGRAPHIC_DATA]" at bounding box center [194, 264] width 150 height 6
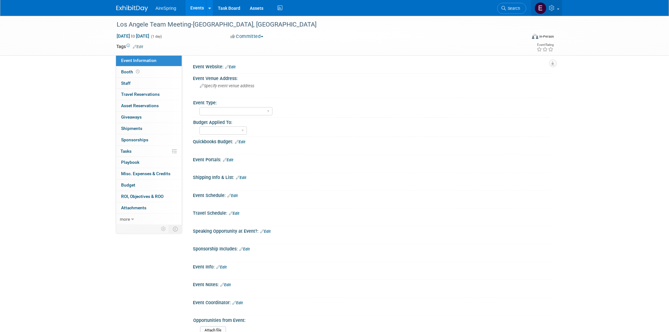
click at [558, 9] on span at bounding box center [558, 9] width 3 height 1
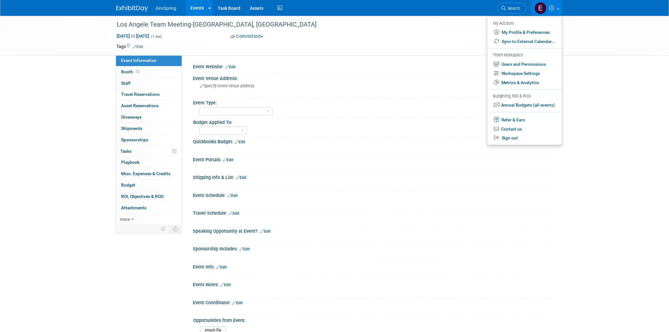
click at [397, 37] on div "Sep 10, 2025 to Sep 10, 2025 (1 day) Sep 10, 2025 to Sep 10, 2025 Committed Com…" at bounding box center [335, 37] width 447 height 9
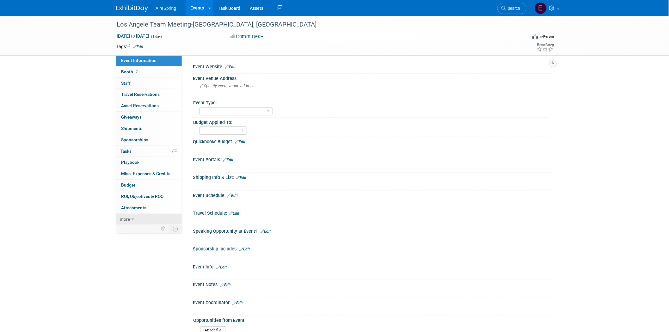
click at [130, 218] on link "more" at bounding box center [149, 219] width 66 height 11
click at [132, 274] on span "Delete Event" at bounding box center [133, 275] width 24 height 5
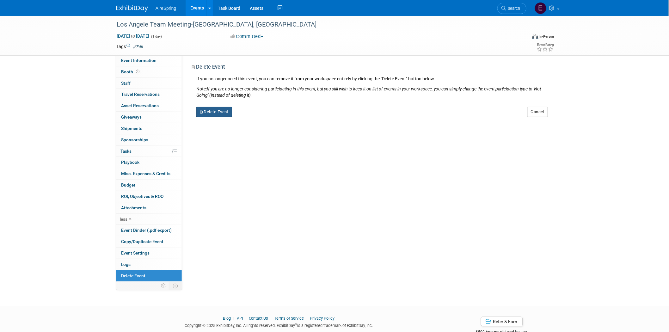
click at [214, 111] on button "Delete Event" at bounding box center [214, 112] width 36 height 10
click at [260, 117] on link "Yes" at bounding box center [254, 117] width 18 height 10
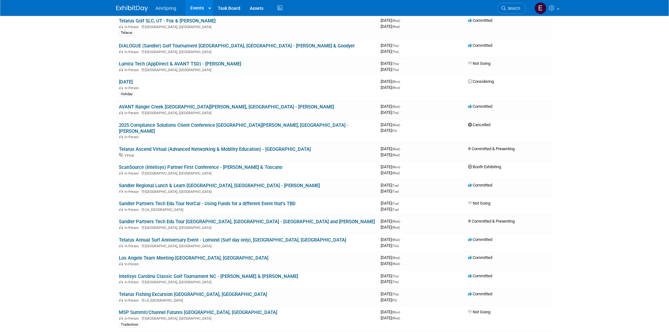
scroll to position [175, 0]
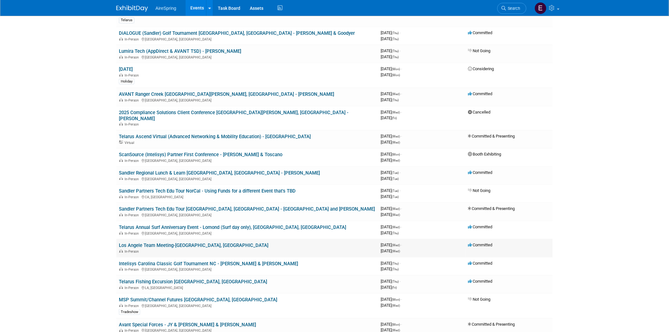
click at [141, 243] on link "Los Angele Team Meeting-[GEOGRAPHIC_DATA], [GEOGRAPHIC_DATA]" at bounding box center [194, 246] width 150 height 6
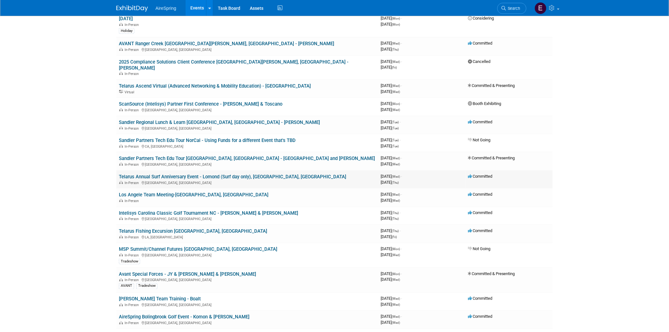
scroll to position [246, 0]
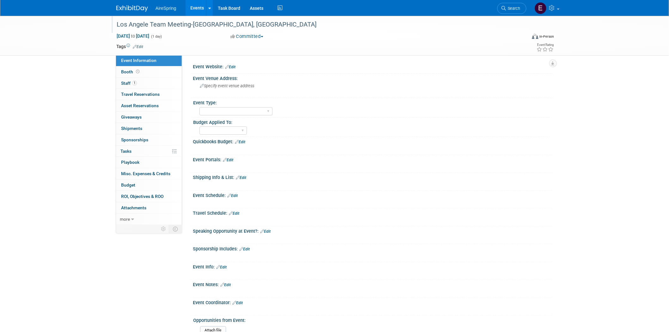
click at [173, 26] on div "Los Angele Team Meeting-[GEOGRAPHIC_DATA], [GEOGRAPHIC_DATA]" at bounding box center [315, 24] width 403 height 11
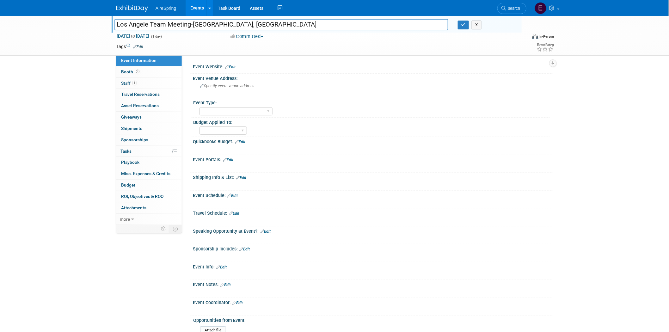
click at [149, 24] on input "Los Angele Team Meeting-[GEOGRAPHIC_DATA], [GEOGRAPHIC_DATA]" at bounding box center [281, 24] width 334 height 11
type input "Los Angeles Team Meeting-[GEOGRAPHIC_DATA], [GEOGRAPHIC_DATA]"
click at [464, 24] on icon "button" at bounding box center [463, 25] width 4 height 4
